Goal: Task Accomplishment & Management: Manage account settings

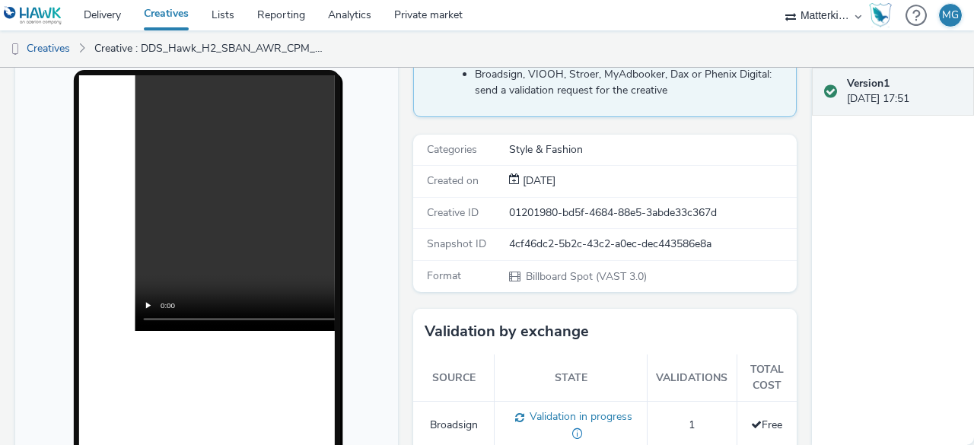
scroll to position [76, 0]
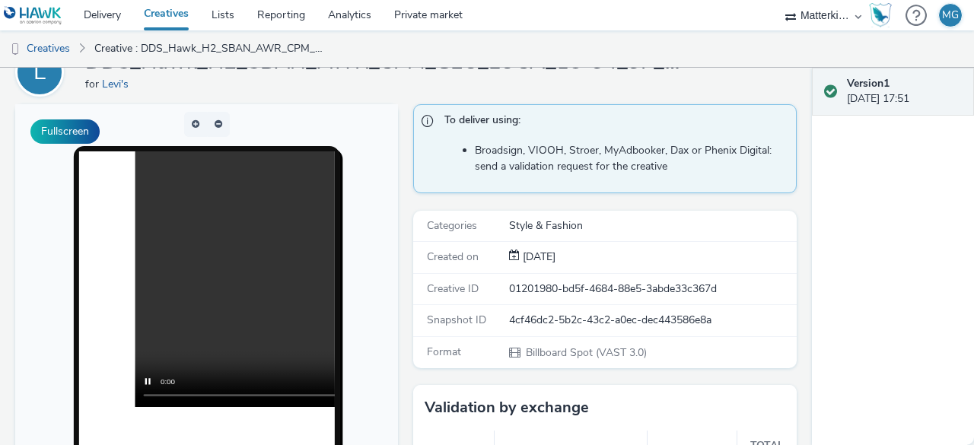
click at [213, 302] on video at bounding box center [390, 279] width 511 height 256
click at [211, 272] on video at bounding box center [390, 279] width 511 height 256
click at [221, 357] on video at bounding box center [390, 279] width 511 height 256
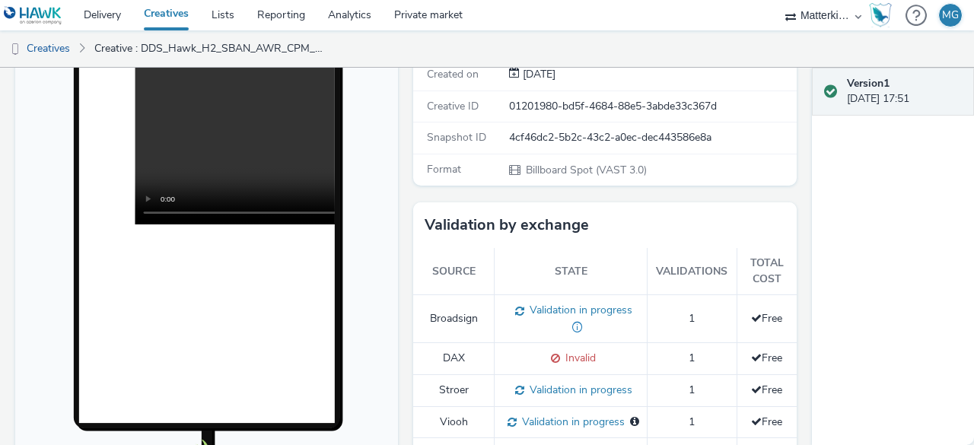
scroll to position [152, 0]
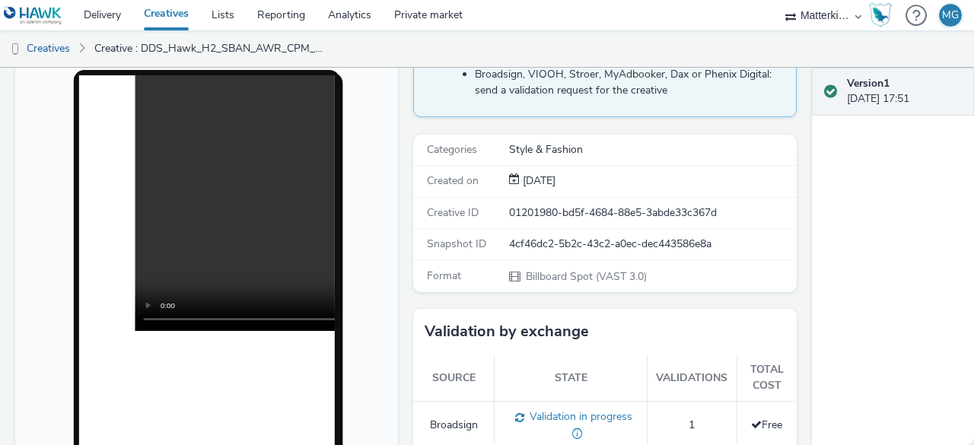
click at [199, 235] on video at bounding box center [390, 203] width 511 height 256
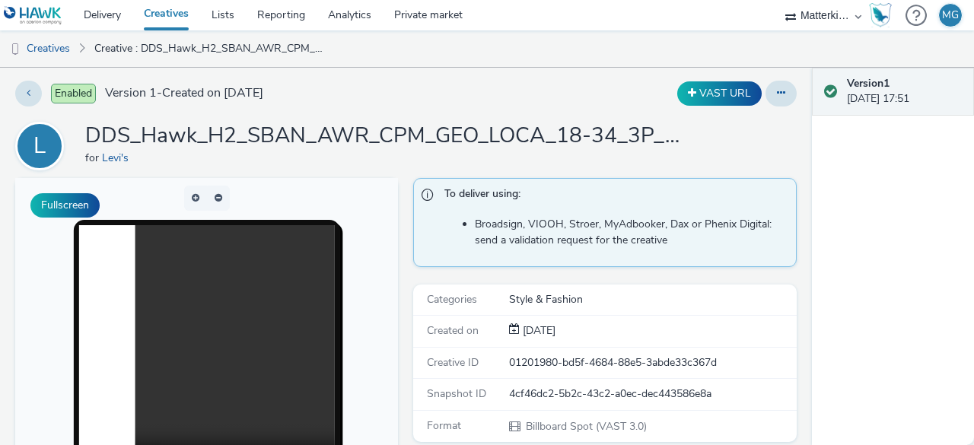
scroll to position [0, 0]
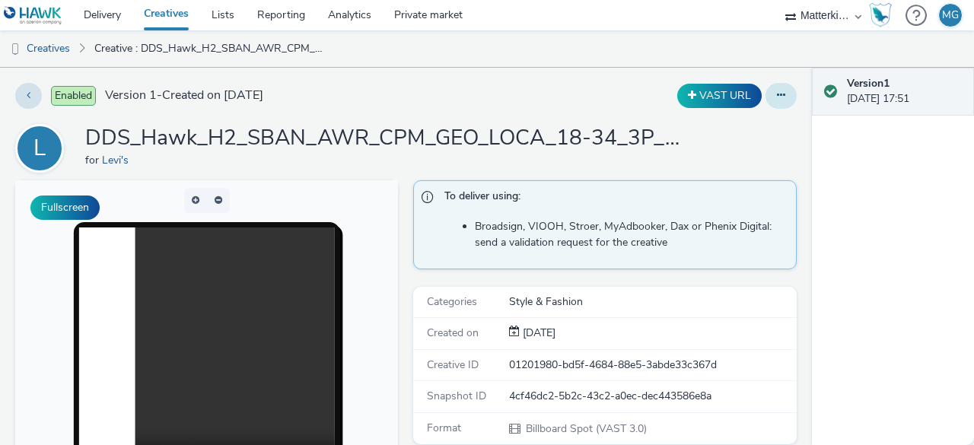
click at [779, 100] on button at bounding box center [781, 96] width 31 height 26
click at [852, 226] on div "Version 1 [DATE] 17:51" at bounding box center [893, 256] width 162 height 377
click at [769, 104] on button at bounding box center [781, 96] width 31 height 26
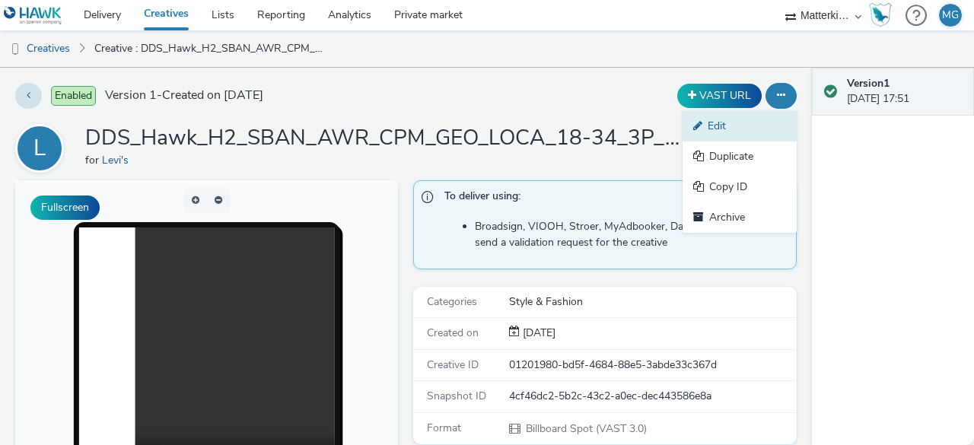
click at [718, 133] on link "Edit" at bounding box center [740, 126] width 114 height 30
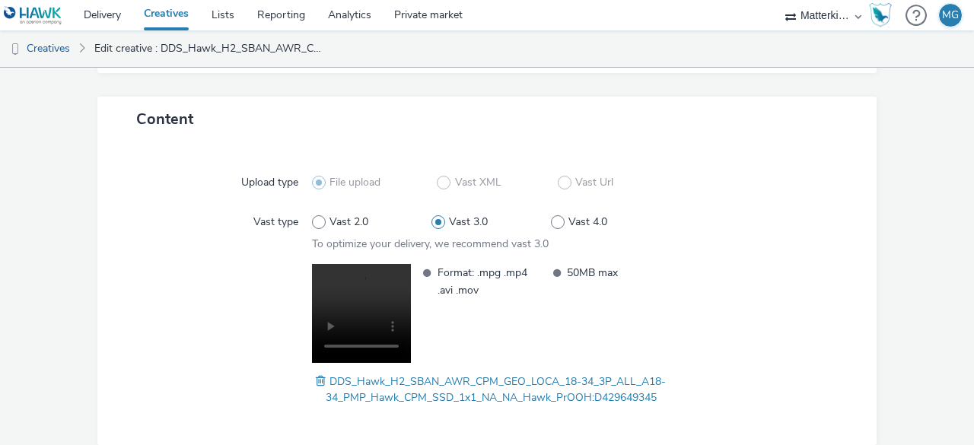
scroll to position [365, 0]
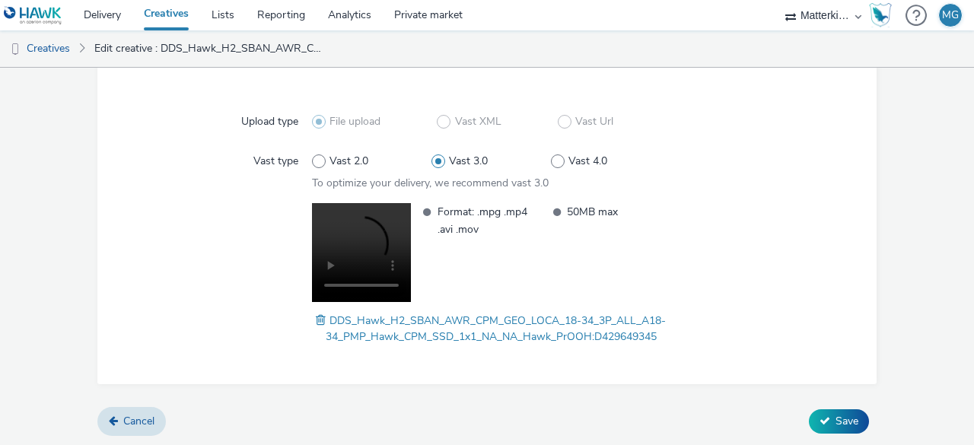
click at [251, 158] on label "Vast type" at bounding box center [275, 158] width 57 height 21
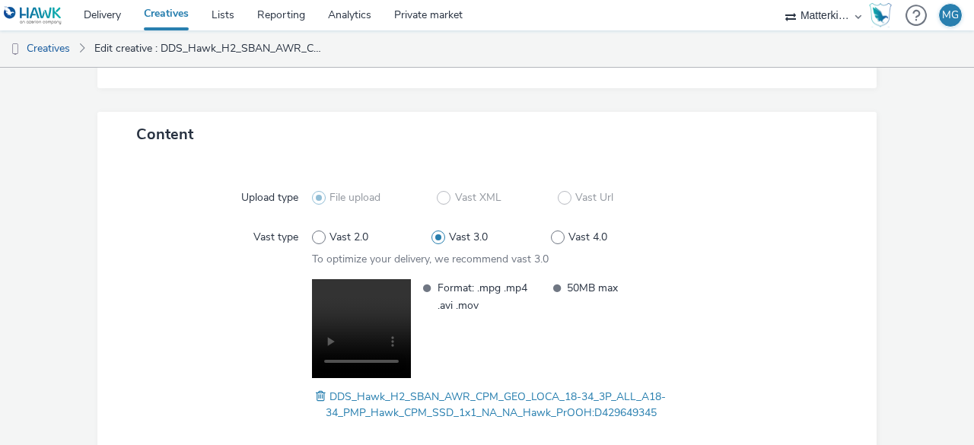
click at [354, 197] on span "File upload" at bounding box center [355, 197] width 51 height 15
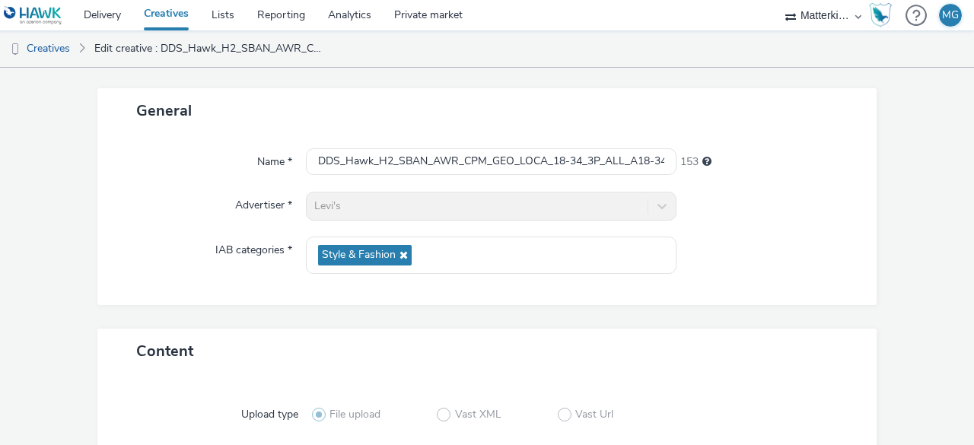
scroll to position [0, 0]
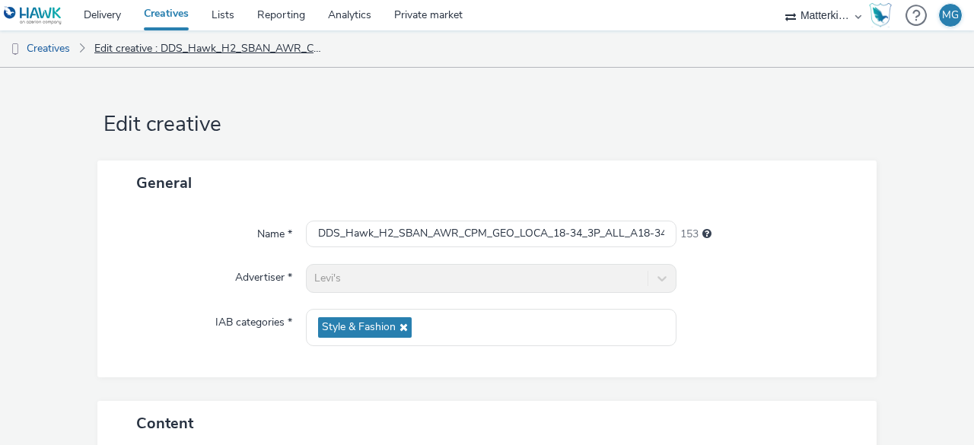
click at [111, 50] on link "Edit creative : DDS_Hawk_H2_SBAN_AWR_CPM_GEO_LOCA_18-34_3P_ALL_A18-34_PMP_Hawk_…" at bounding box center [209, 48] width 244 height 37
click at [72, 49] on link "Creatives" at bounding box center [39, 48] width 78 height 37
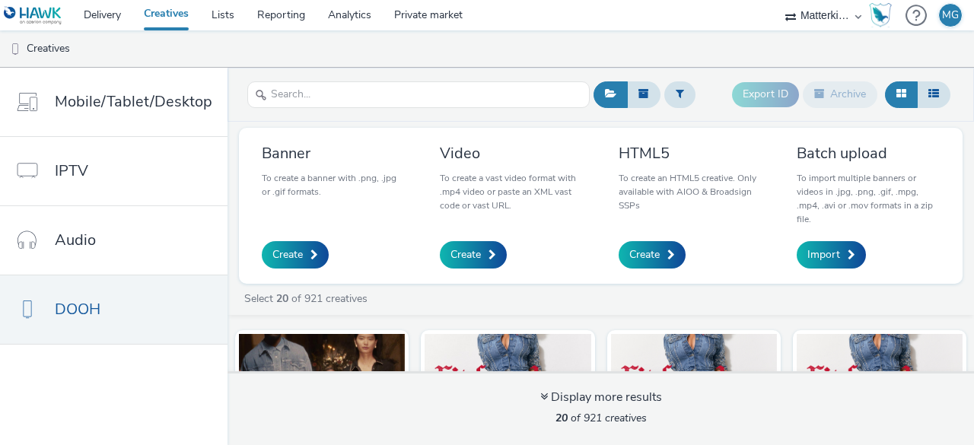
click at [306, 56] on ul "Creatives" at bounding box center [487, 48] width 974 height 37
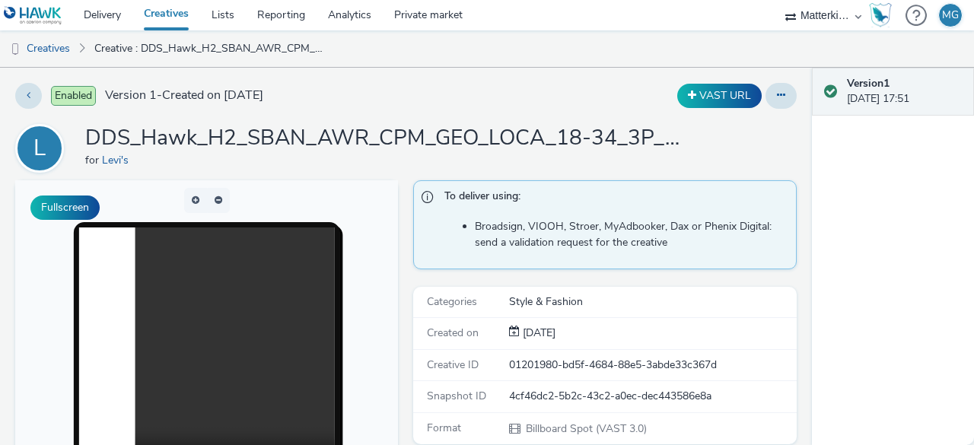
click at [567, 147] on h1 "DDS_Hawk_H2_SBAN_AWR_CPM_GEO_LOCA_18-34_3P_ALL_A18-34_PMP_Hawk_CPM_SSD_1x1_NA_N…" at bounding box center [389, 138] width 609 height 29
click at [260, 125] on h1 "DDS_Hawk_H2_SBAN_AWR_CPM_GEO_LOCA_18-34_3P_ALL_A18-34_PMP_Hawk_CPM_SSD_1x1_NA_N…" at bounding box center [389, 138] width 609 height 29
click at [152, 125] on h1 "DDS_Hawk_H2_SBAN_AWR_CPM_GEO_LOCA_18-34_3P_ALL_A18-34_PMP_Hawk_CPM_SSD_1x1_NA_N…" at bounding box center [389, 138] width 609 height 29
click at [11, 143] on div "Enabled Version 1 - Created on 01 October 2025 VAST URL L DDS_Hawk_H2_SBAN_AWR_…" at bounding box center [406, 256] width 812 height 377
click at [36, 152] on div "L" at bounding box center [39, 148] width 12 height 43
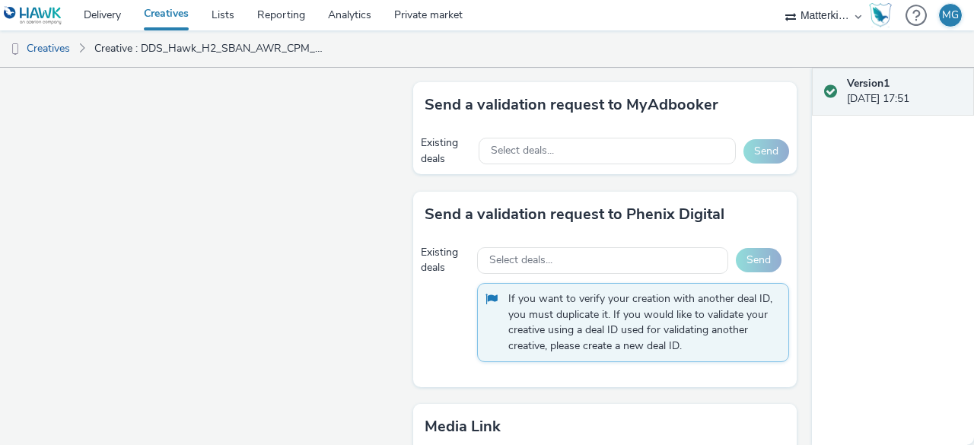
scroll to position [1142, 0]
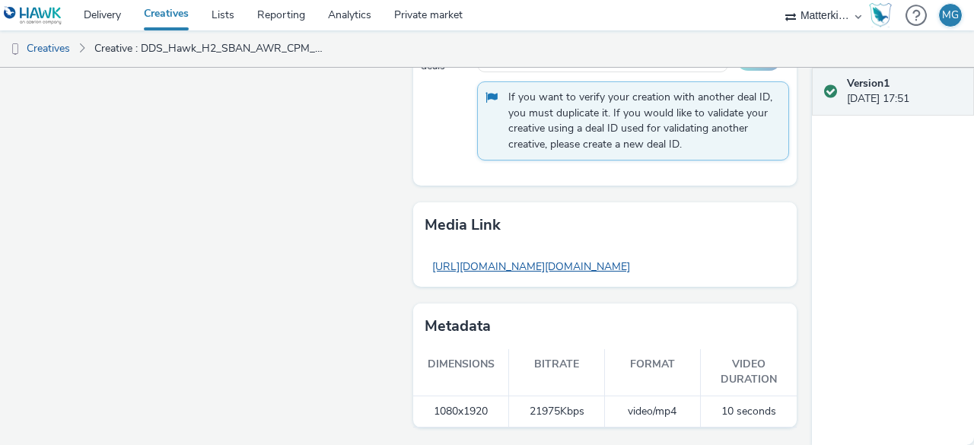
click at [568, 272] on link "[URL][DOMAIN_NAME][DOMAIN_NAME]" at bounding box center [531, 267] width 213 height 30
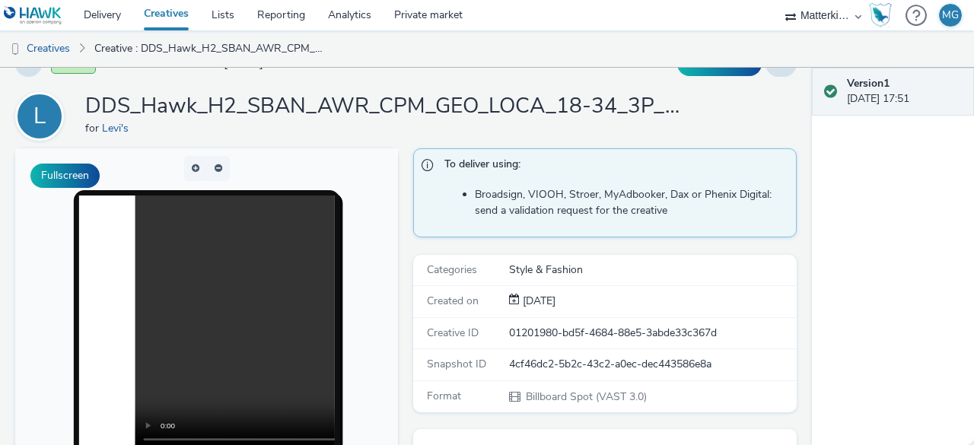
scroll to position [0, 0]
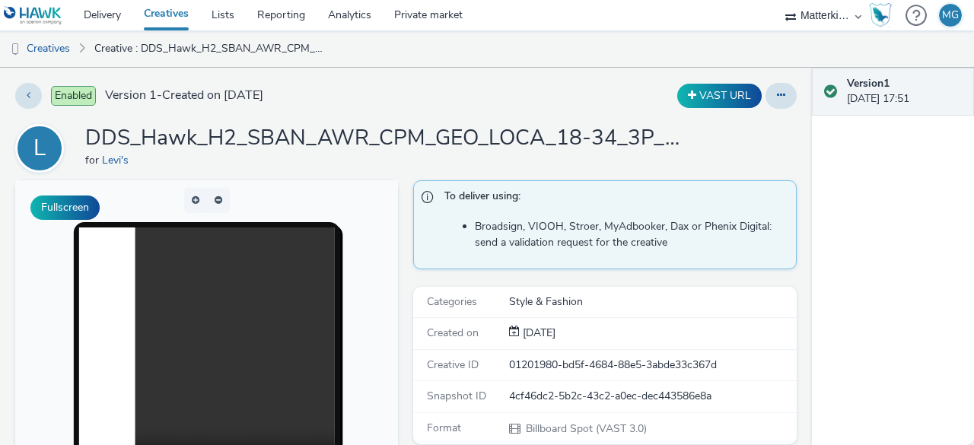
click at [860, 104] on div "Version 1 [DATE] 17:51" at bounding box center [904, 91] width 115 height 31
click at [888, 99] on div "Version 1 [DATE] 17:51" at bounding box center [904, 91] width 115 height 31
click at [877, 94] on div "Version 1 [DATE] 17:51" at bounding box center [904, 91] width 115 height 31
click at [875, 107] on div "Version 1 [DATE] 17:51" at bounding box center [893, 92] width 162 height 48
drag, startPoint x: 830, startPoint y: 282, endPoint x: 852, endPoint y: 250, distance: 39.5
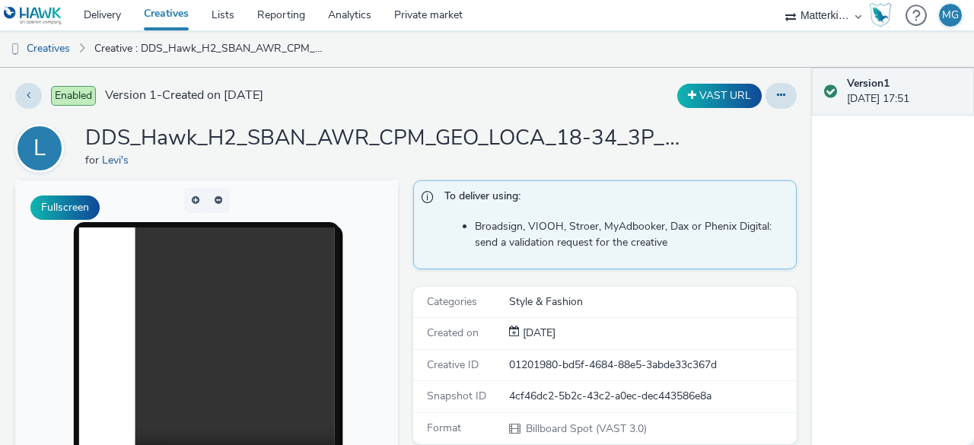
click at [831, 282] on div "Version 1 [DATE] 17:51" at bounding box center [893, 256] width 162 height 377
